Goal: Transaction & Acquisition: Purchase product/service

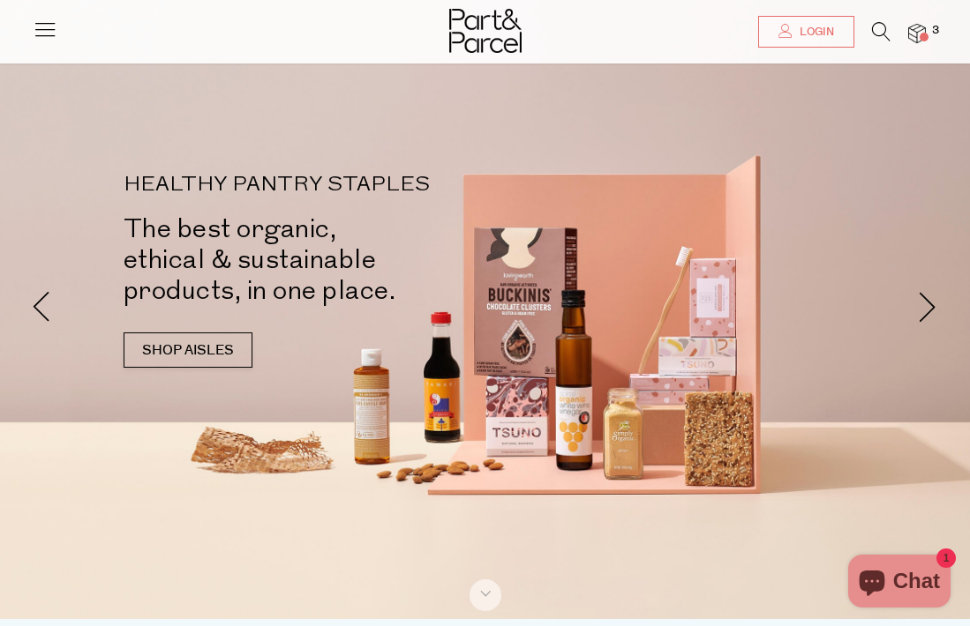
click at [807, 34] on span "Login" at bounding box center [814, 32] width 39 height 15
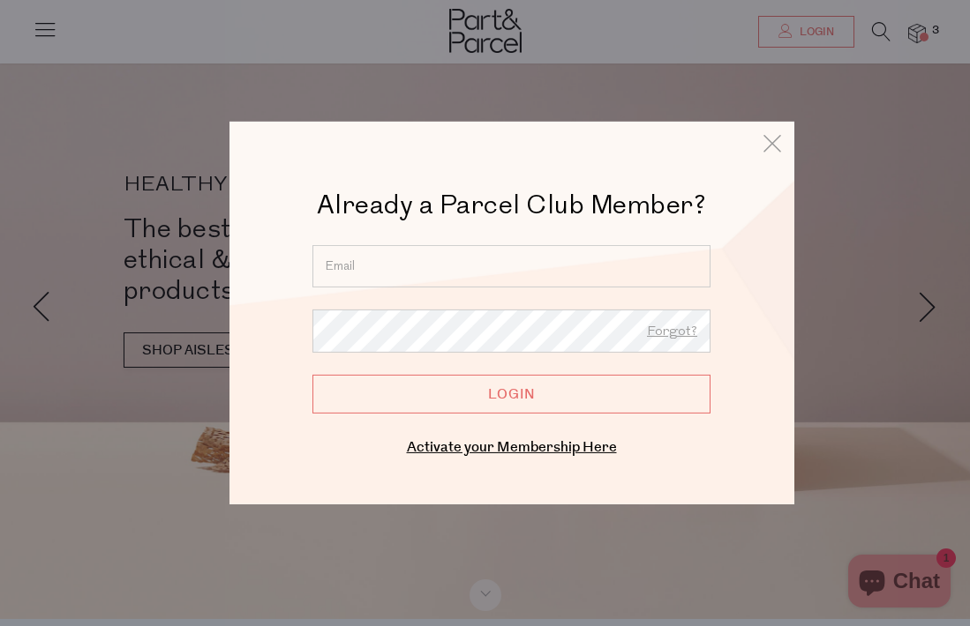
click at [484, 262] on input "email" at bounding box center [511, 266] width 398 height 42
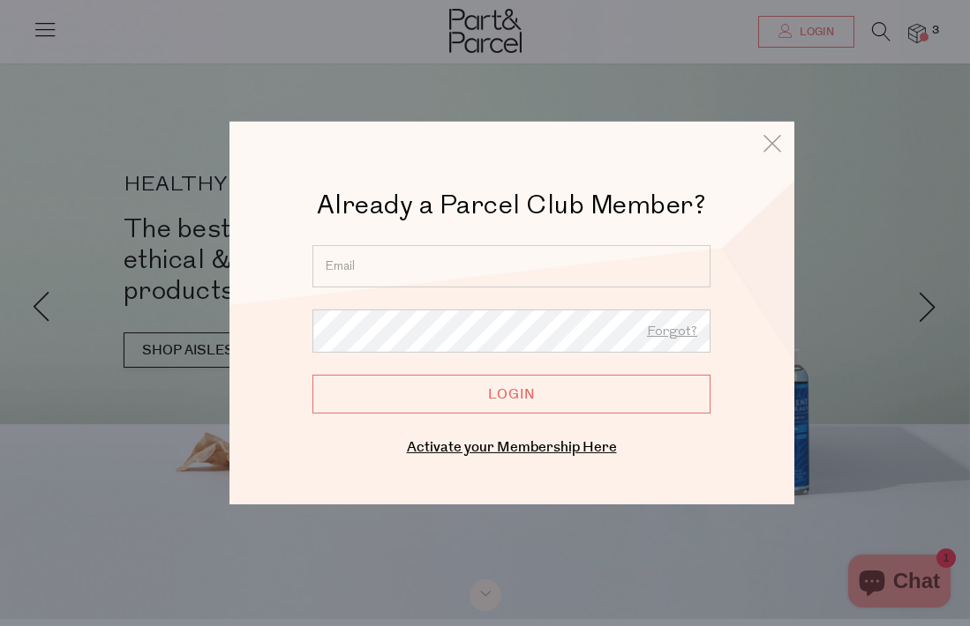
scroll to position [6, 0]
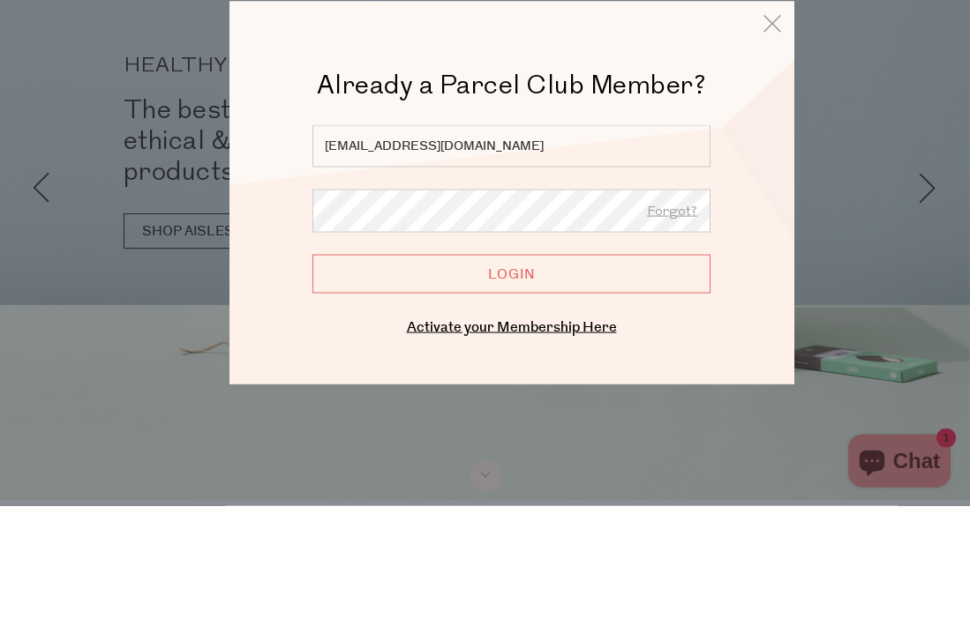
type input "toulas@bigpond.net.au"
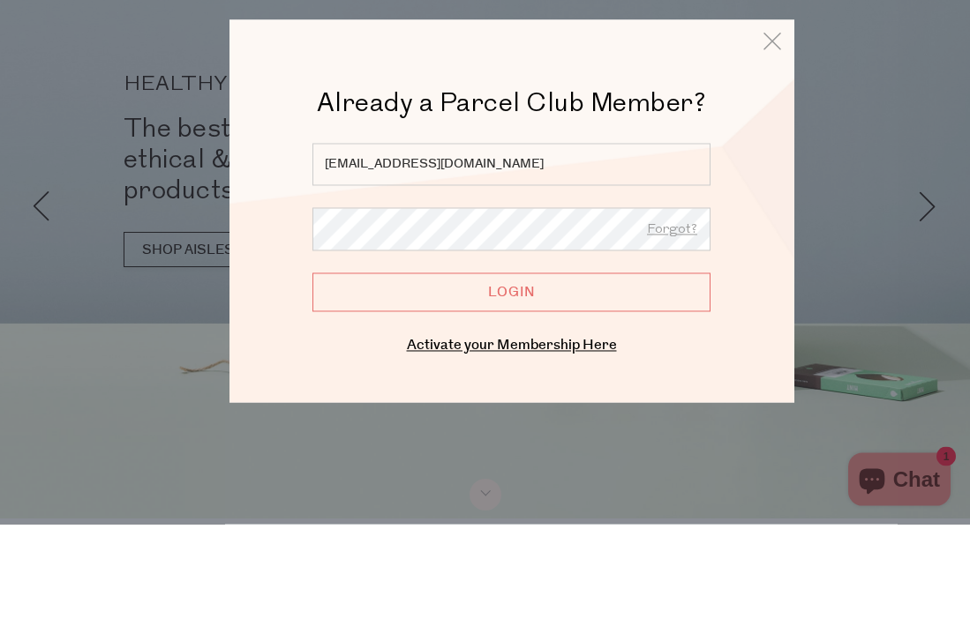
click at [596, 375] on input "Login" at bounding box center [511, 394] width 398 height 39
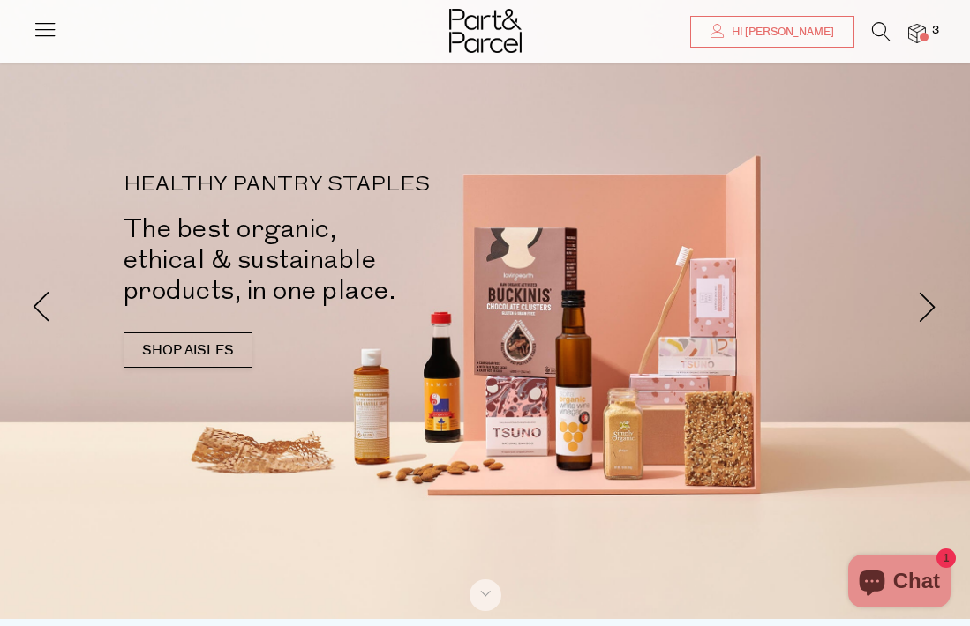
click at [916, 40] on img at bounding box center [917, 34] width 18 height 20
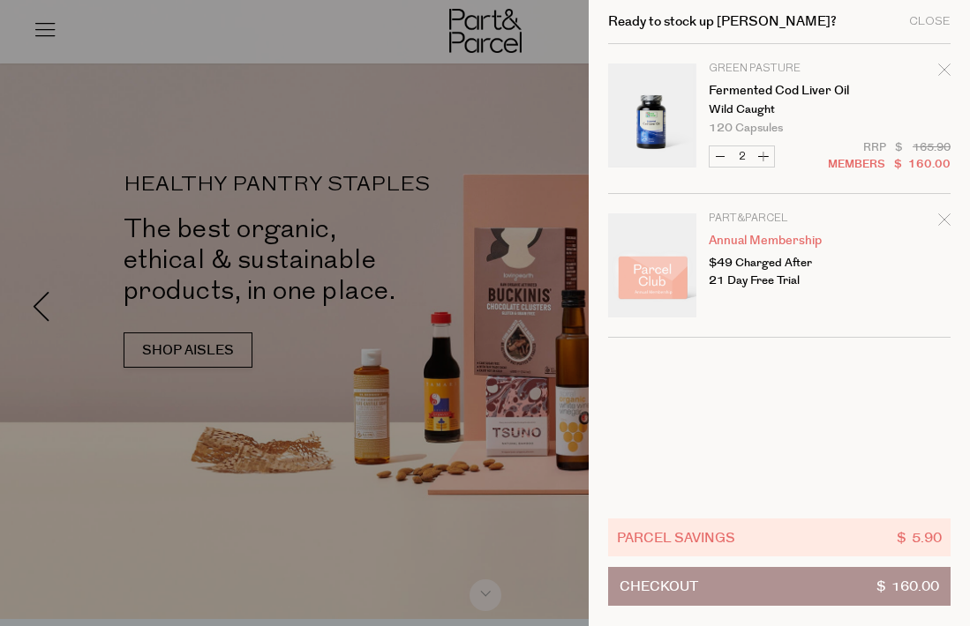
scroll to position [7, 0]
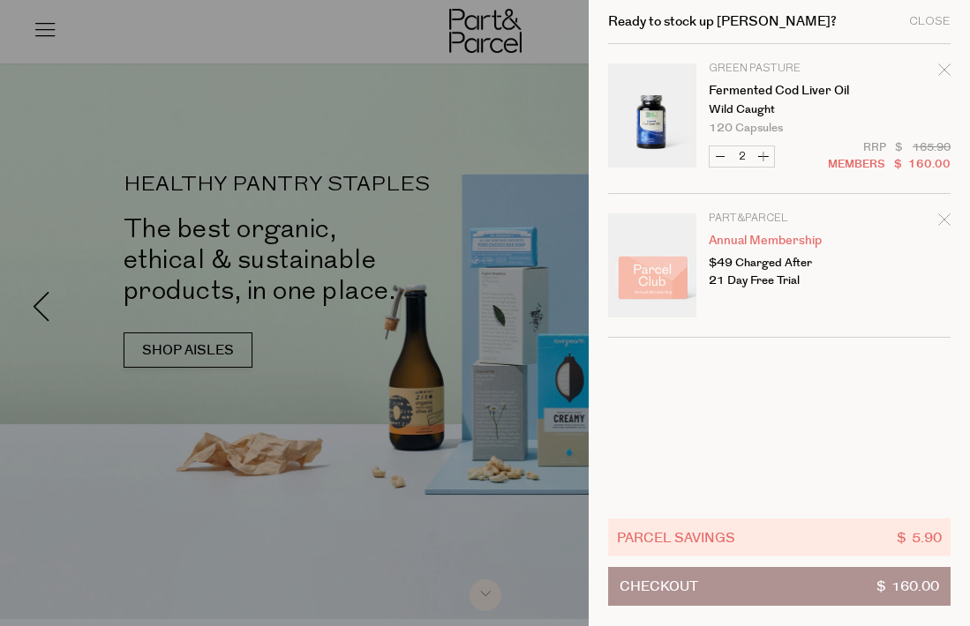
click at [809, 598] on button "Checkout $ 160.00" at bounding box center [779, 586] width 342 height 39
